Goal: Information Seeking & Learning: Learn about a topic

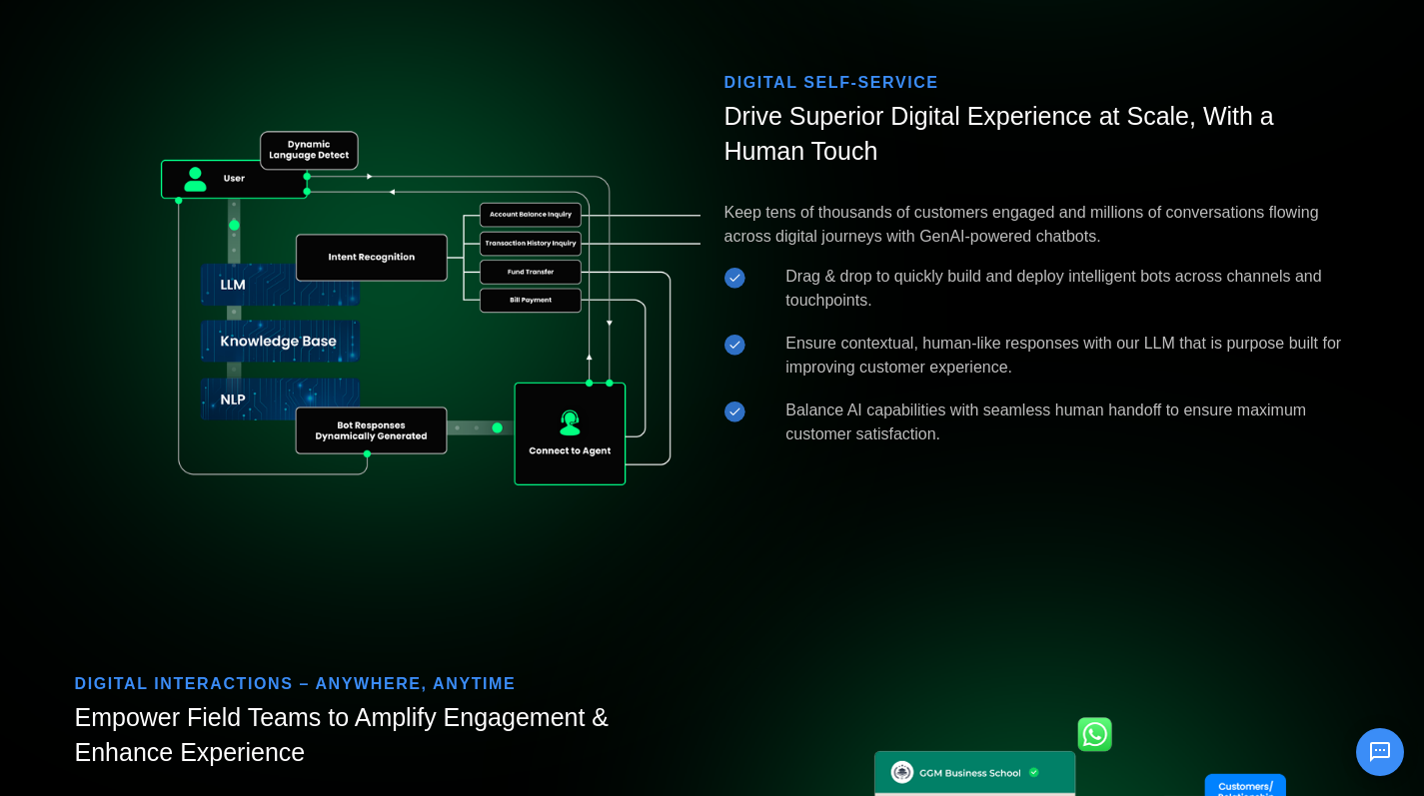
scroll to position [2952, 0]
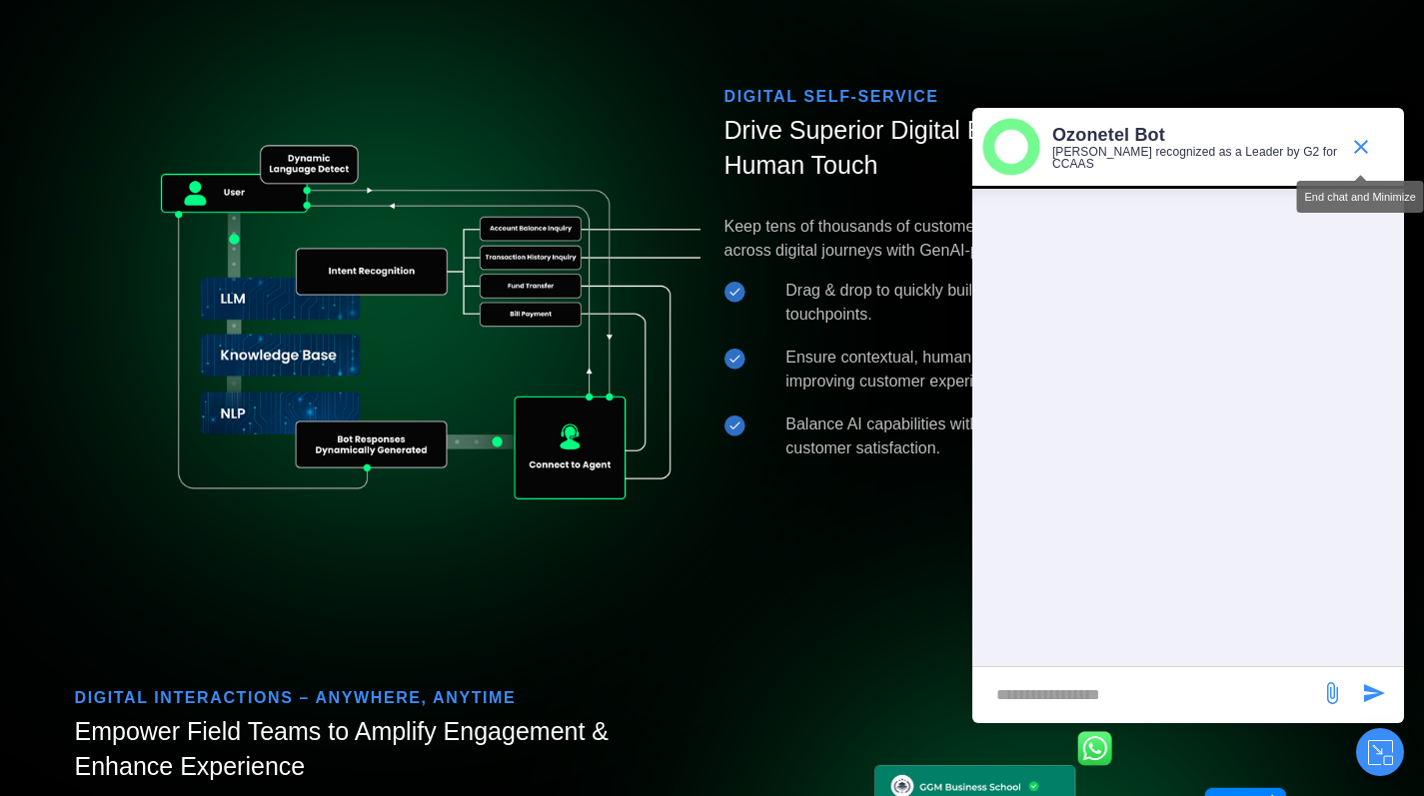
click at [1368, 135] on icon "end chat or minimize" at bounding box center [1361, 147] width 24 height 24
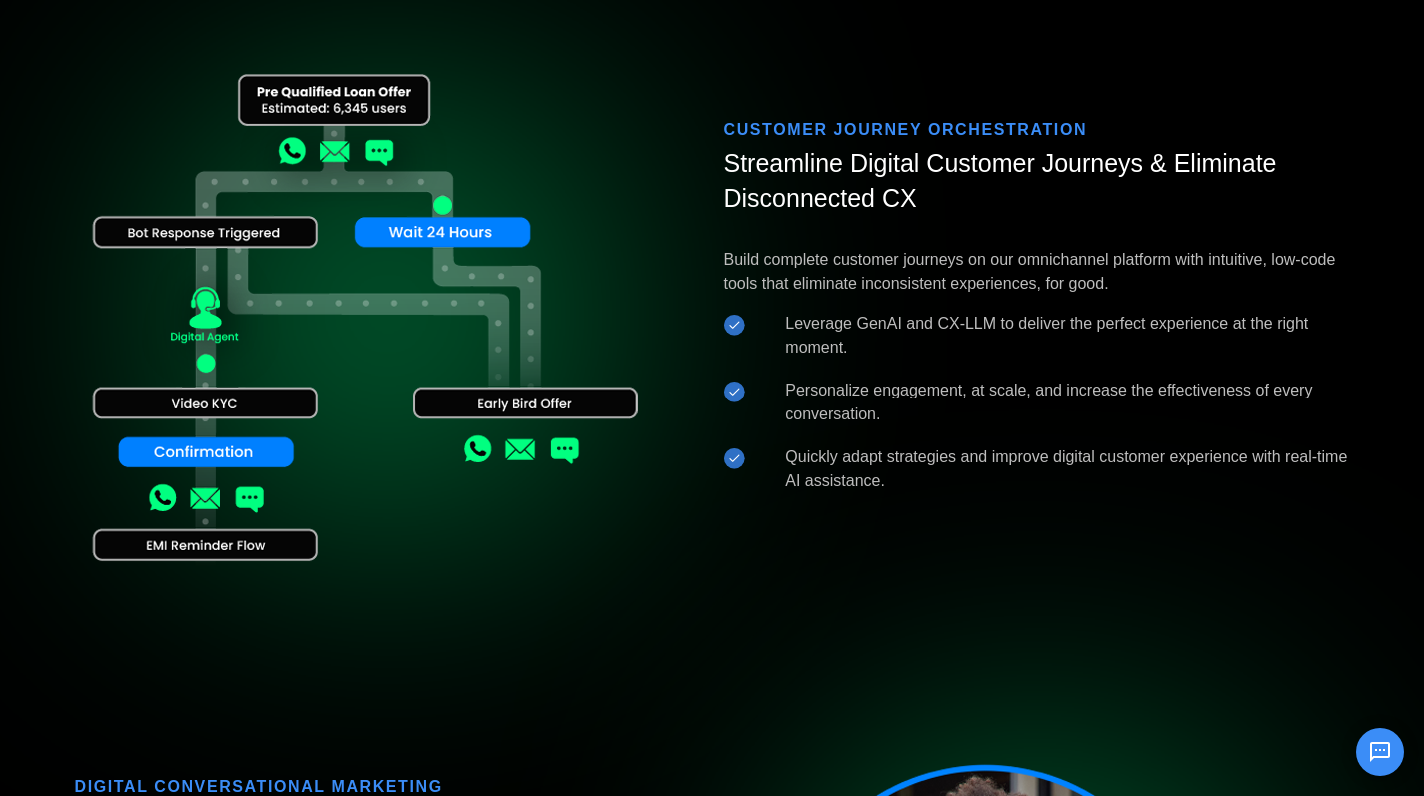
scroll to position [1592, 0]
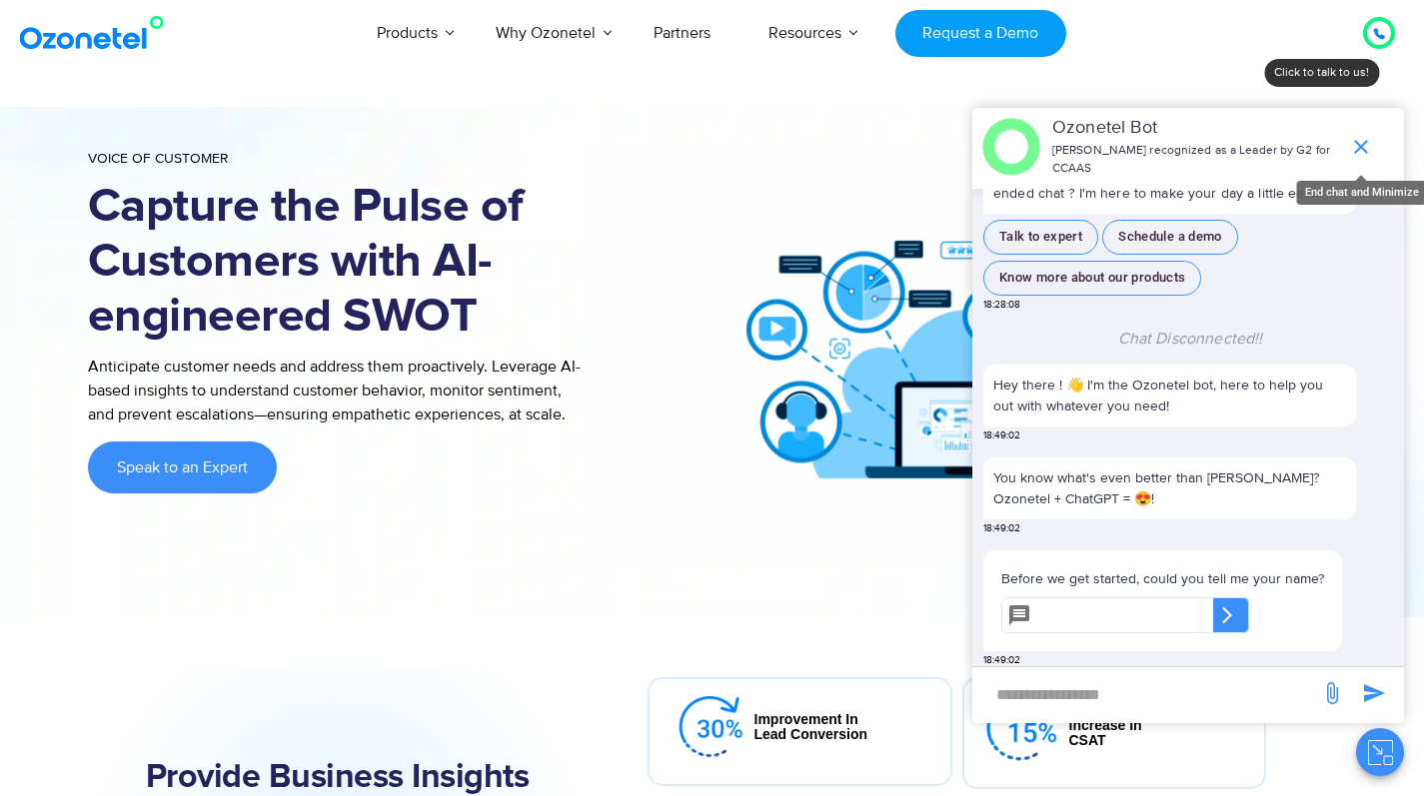
click at [1355, 139] on icon "end chat or minimize" at bounding box center [1361, 147] width 24 height 24
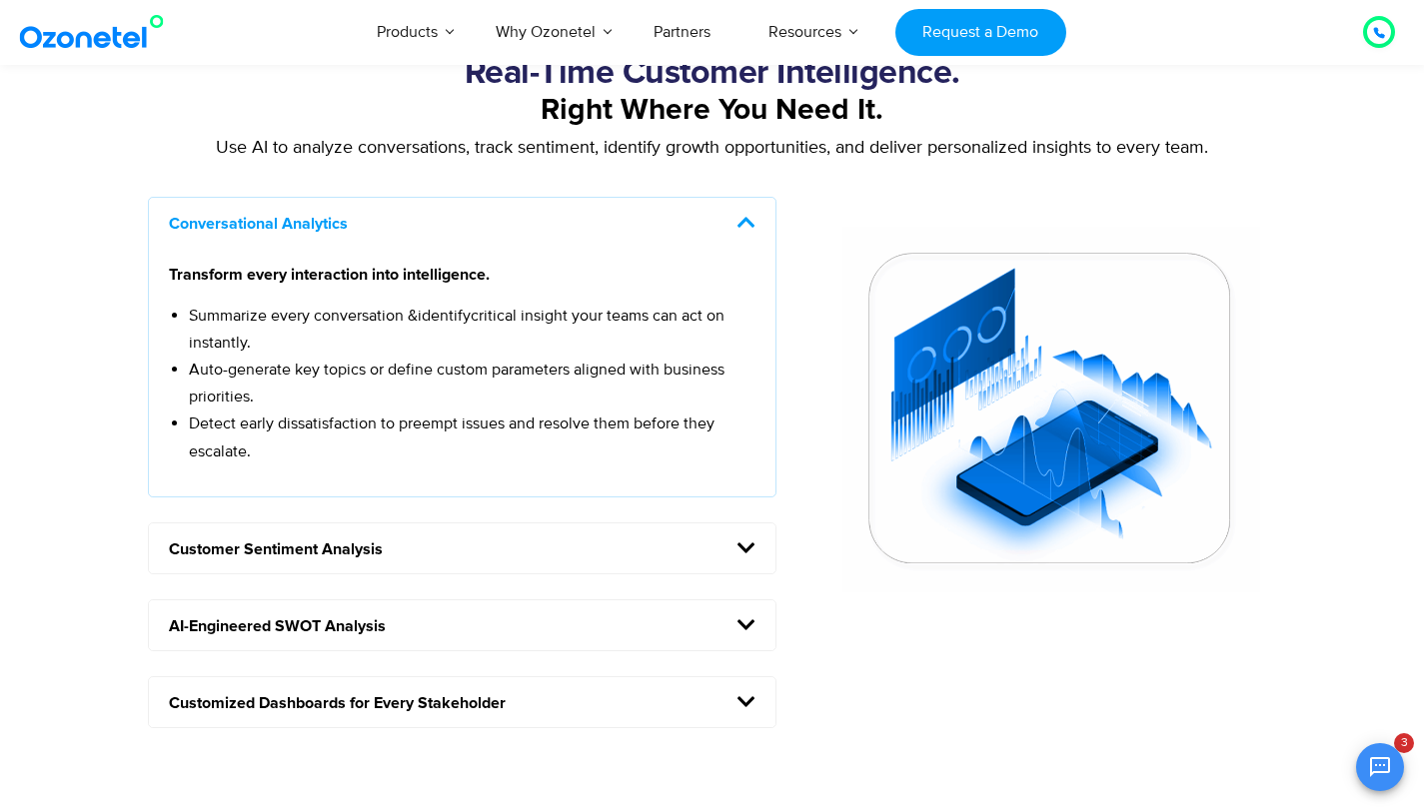
scroll to position [1656, 0]
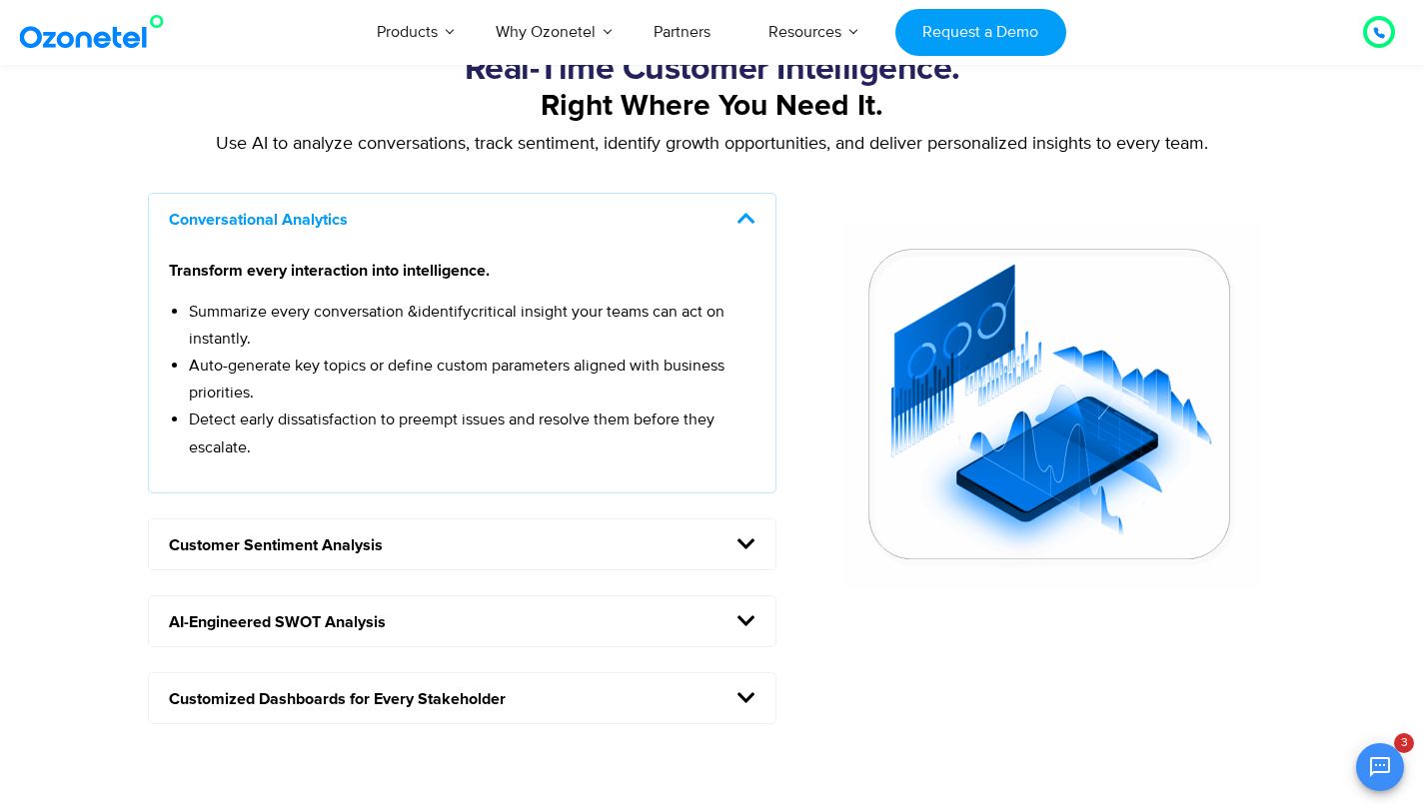
click at [746, 549] on icon at bounding box center [746, 544] width 18 height 20
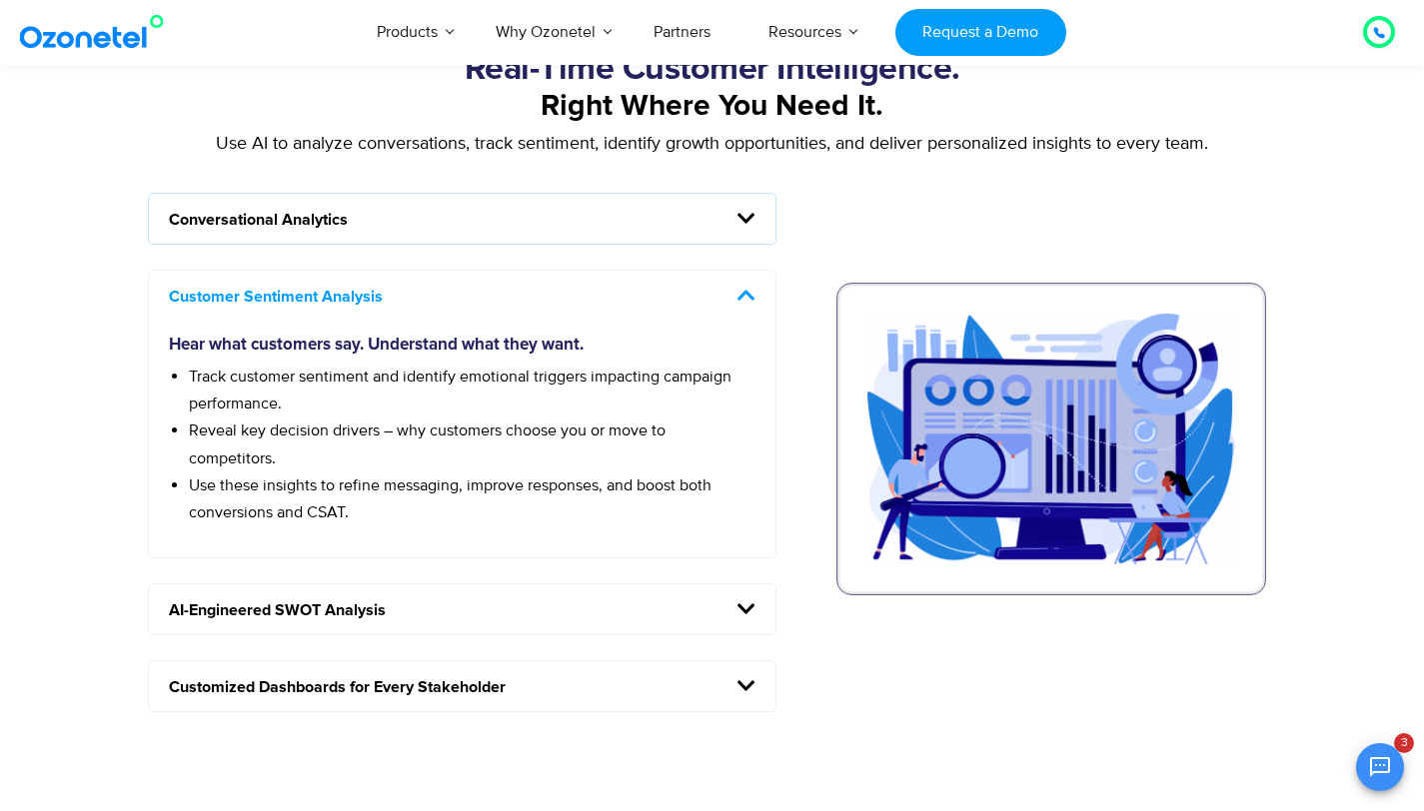
click at [752, 296] on icon at bounding box center [746, 296] width 18 height 20
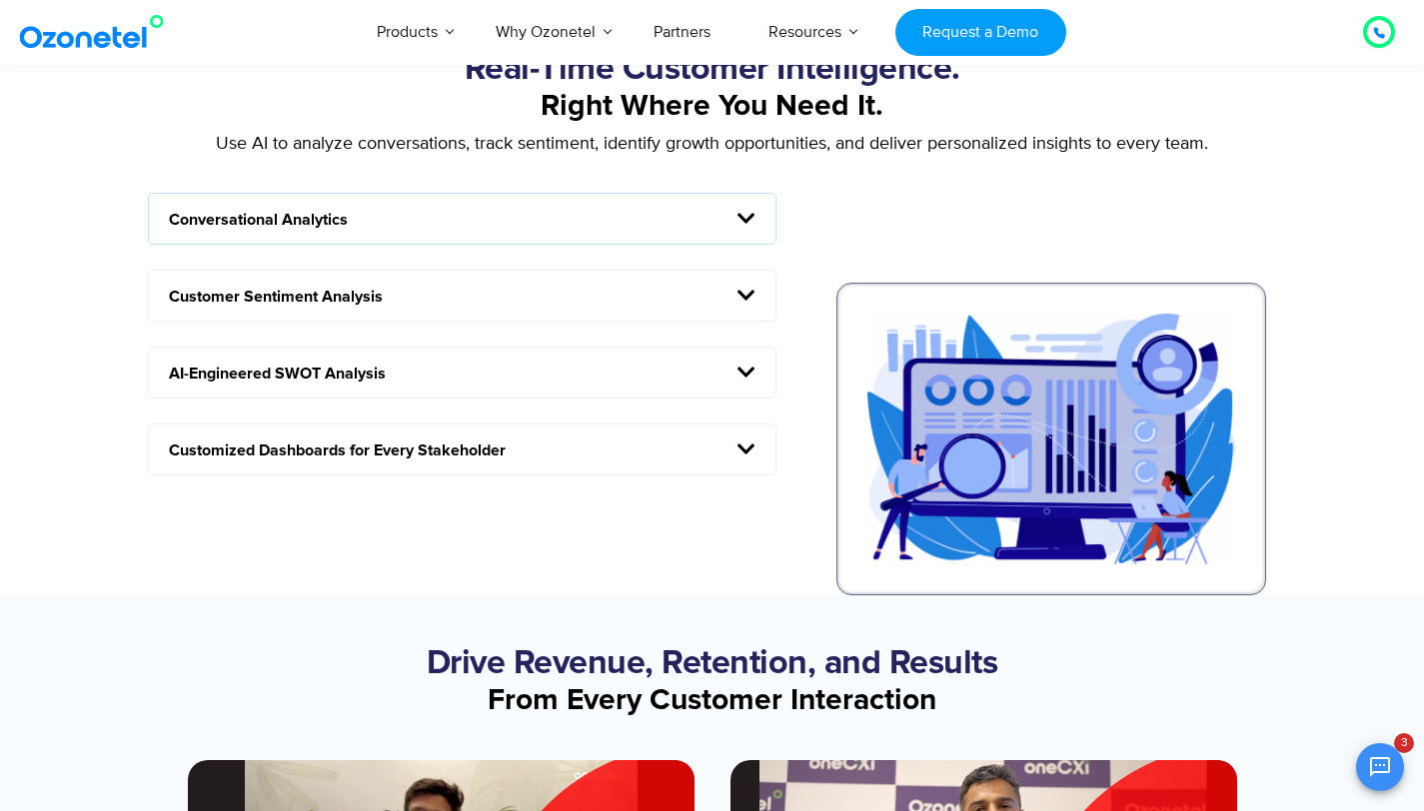
click at [747, 370] on icon at bounding box center [746, 373] width 18 height 20
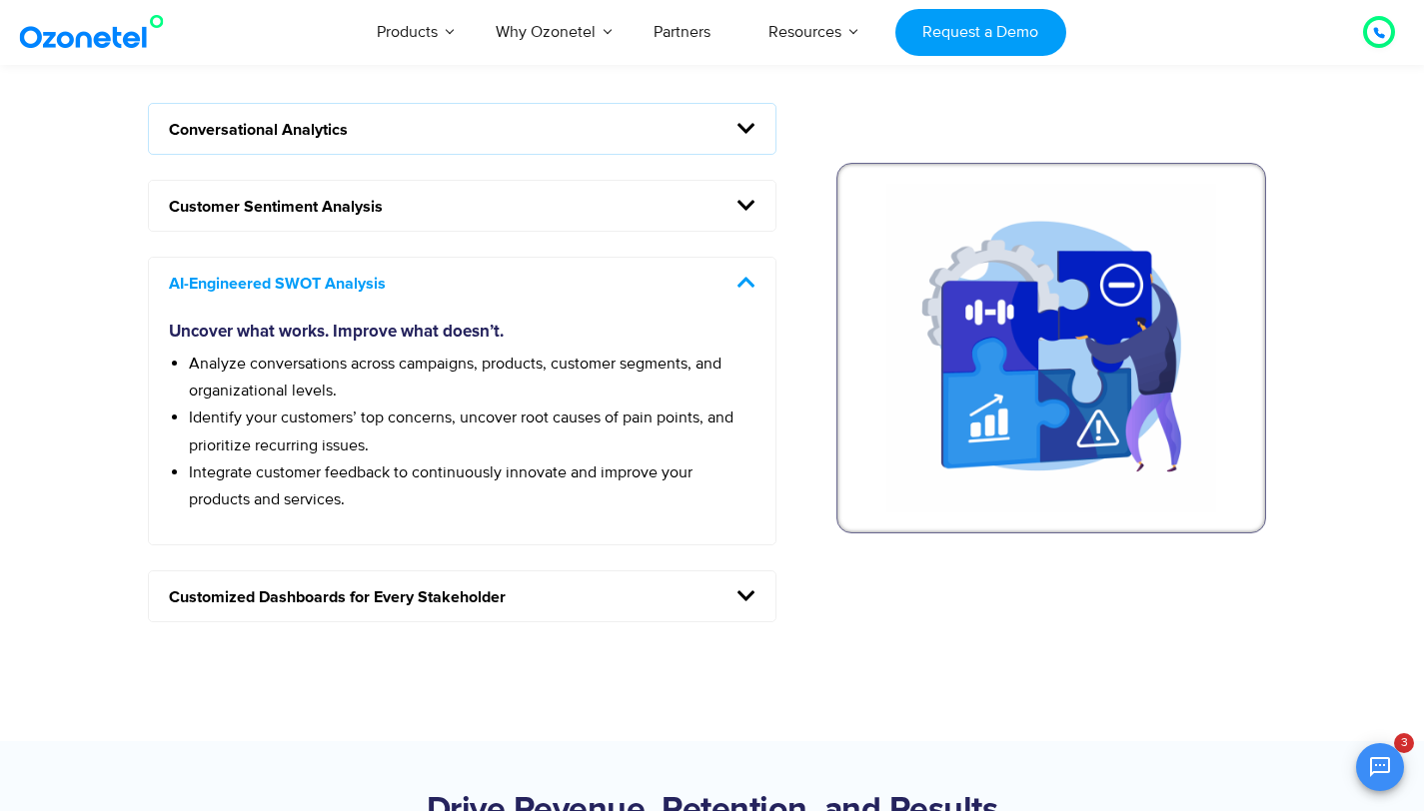
scroll to position [1860, 0]
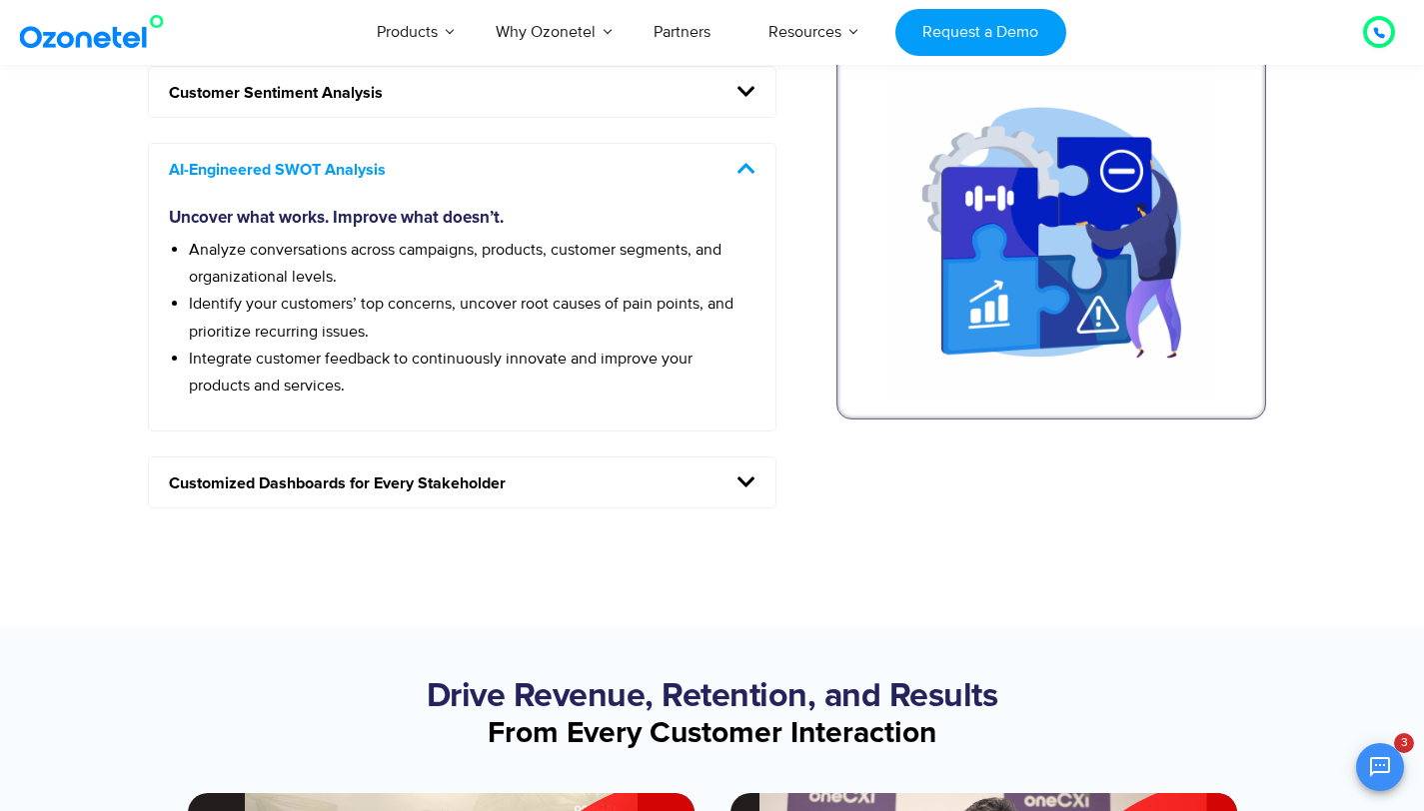
click at [750, 479] on icon at bounding box center [746, 483] width 18 height 20
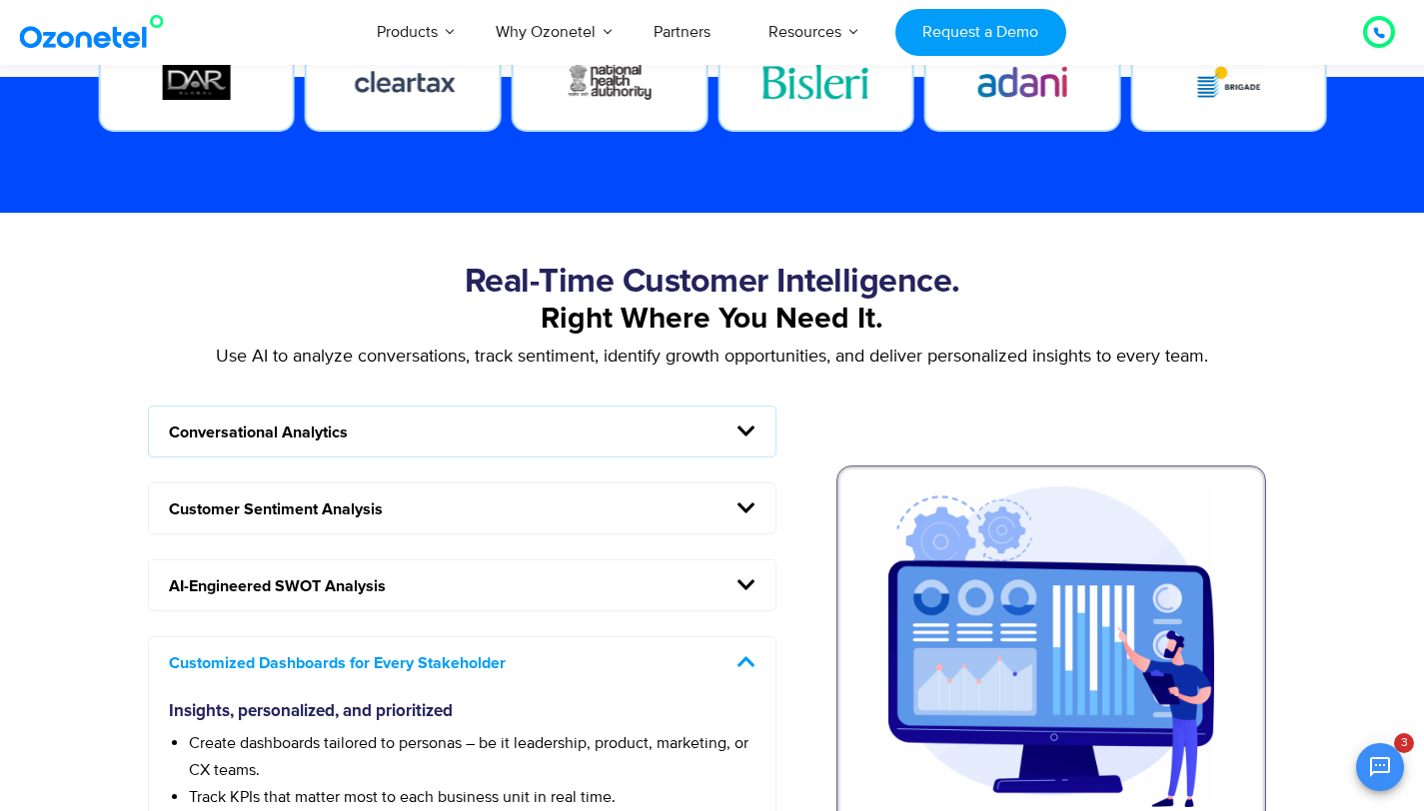
scroll to position [1623, 0]
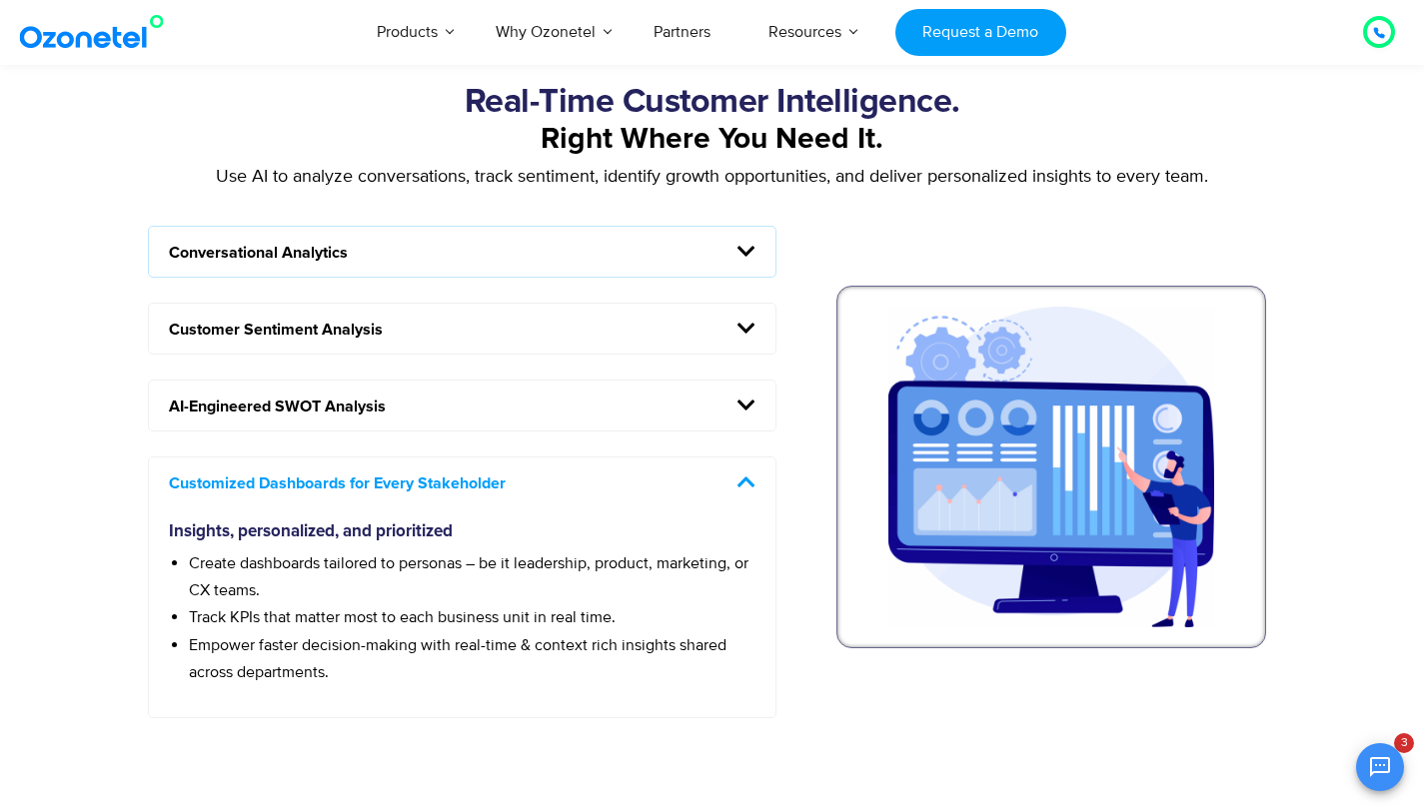
click at [748, 488] on icon at bounding box center [746, 483] width 18 height 20
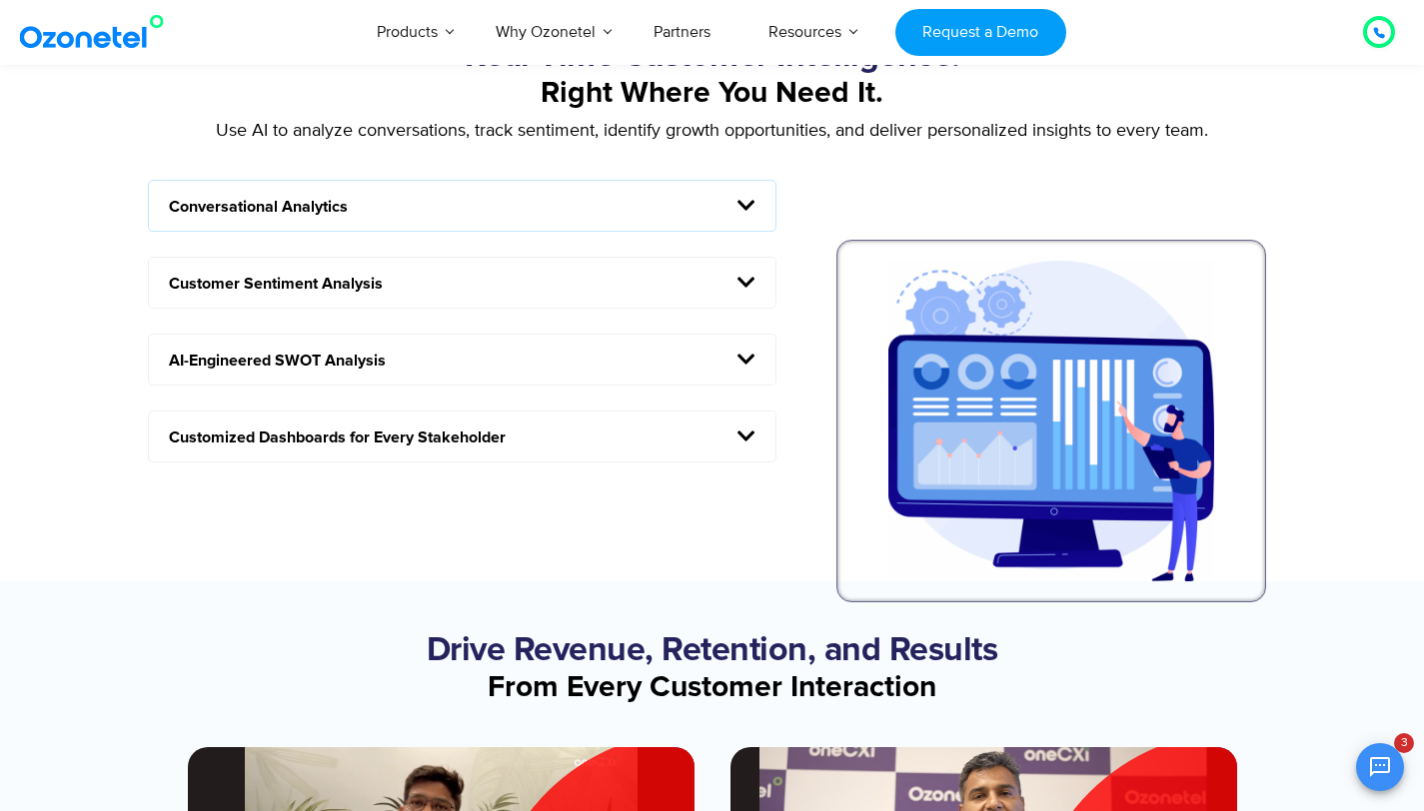
scroll to position [1670, 0]
click at [746, 358] on icon at bounding box center [746, 359] width 18 height 20
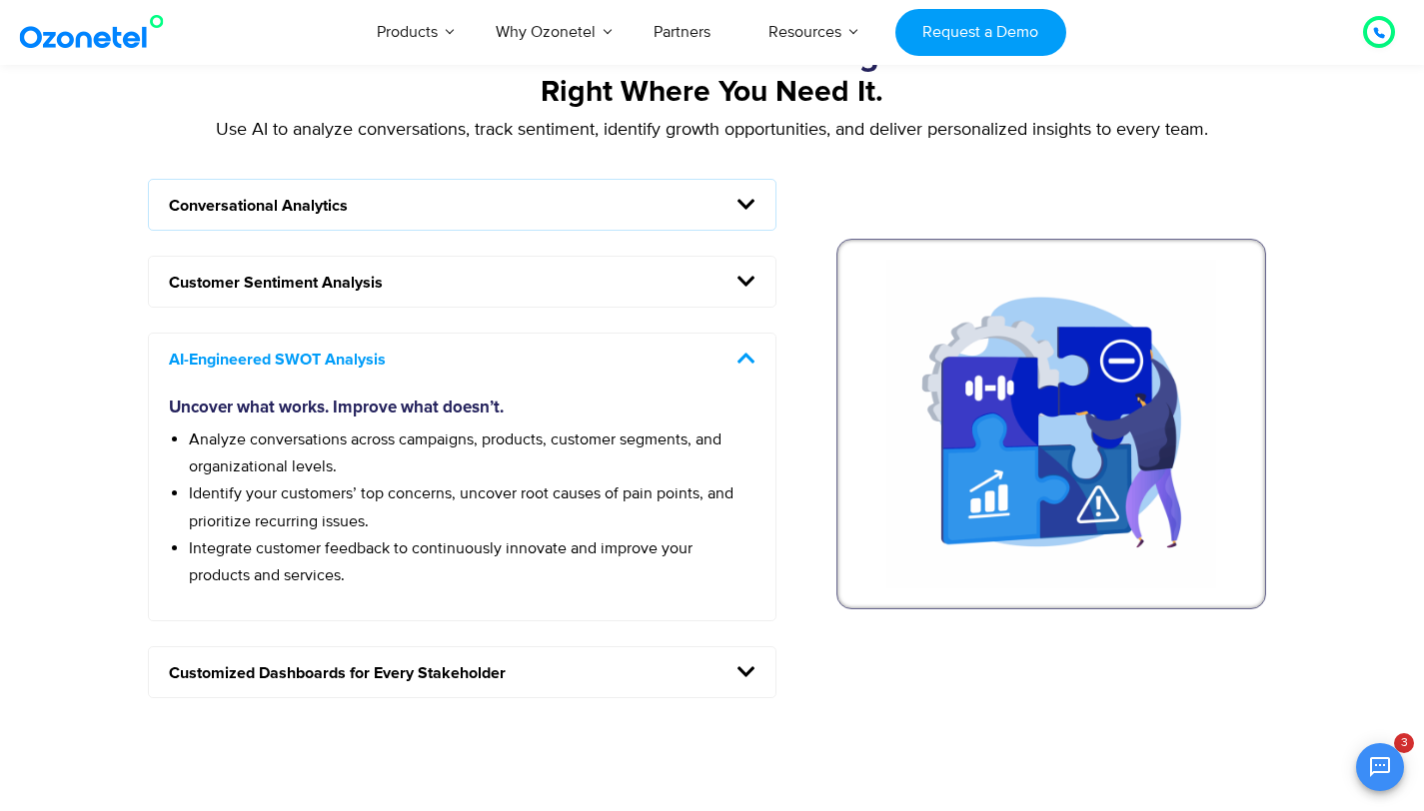
click at [748, 359] on icon at bounding box center [746, 359] width 18 height 20
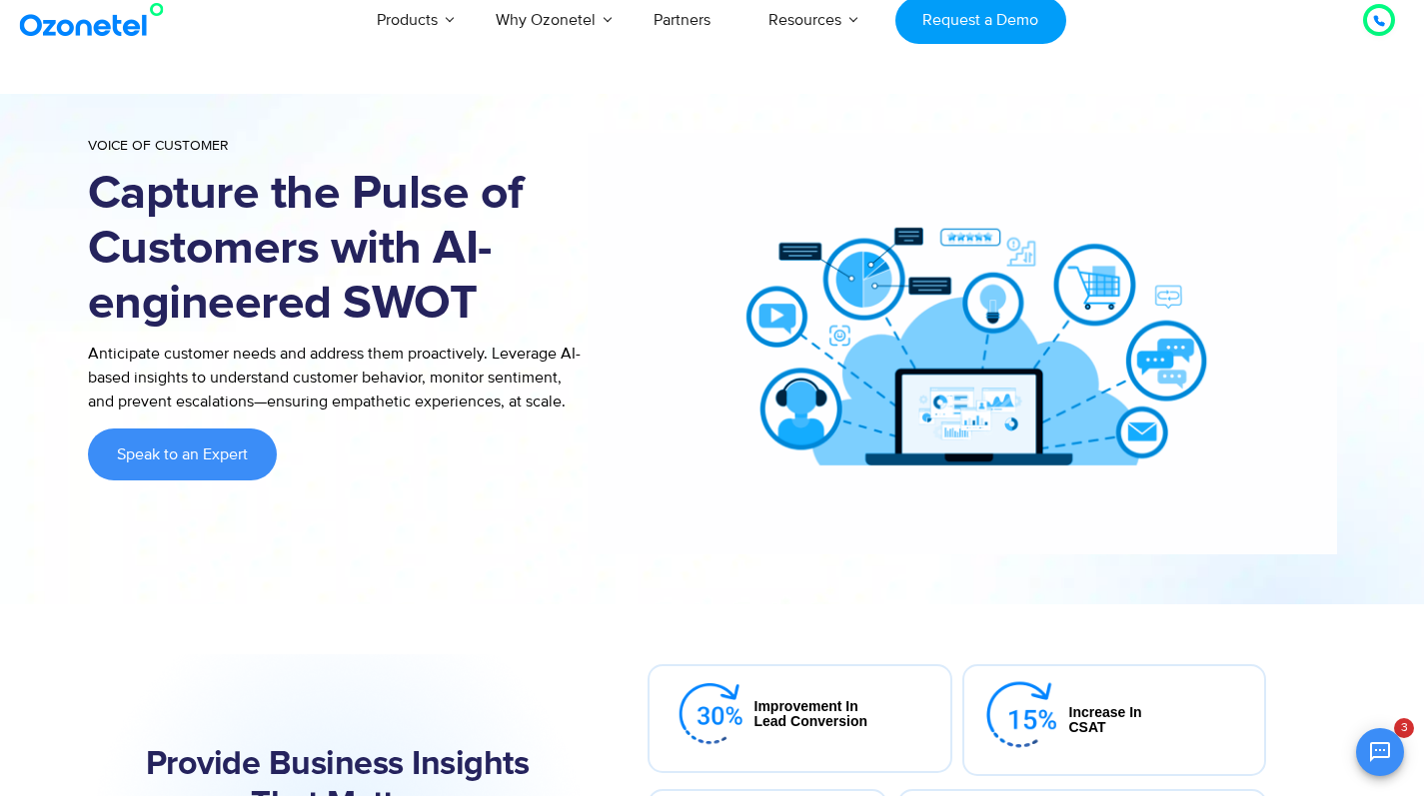
scroll to position [0, 0]
